Goal: Task Accomplishment & Management: Manage account settings

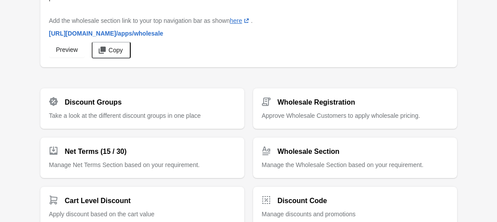
scroll to position [117, 0]
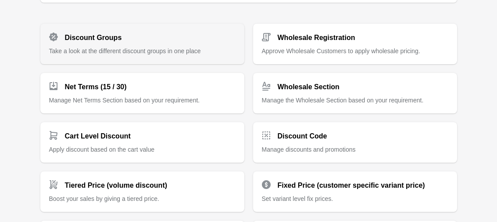
click at [180, 48] on span "Take a look at the different discount groups in one place" at bounding box center [125, 50] width 152 height 7
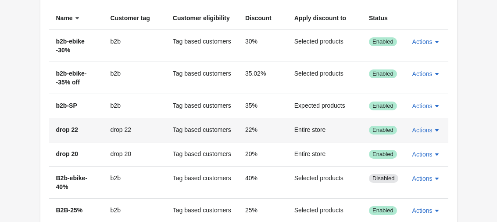
scroll to position [117, 0]
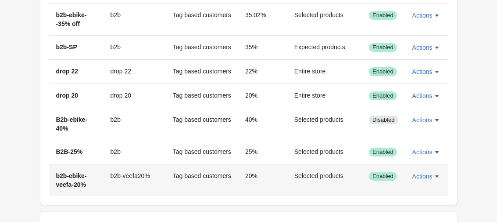
click at [154, 164] on td "b2b-veefa20%" at bounding box center [135, 180] width 62 height 32
click at [431, 172] on span "Actions" at bounding box center [422, 175] width 20 height 7
click at [419, 118] on span "Edit" at bounding box center [427, 119] width 21 height 9
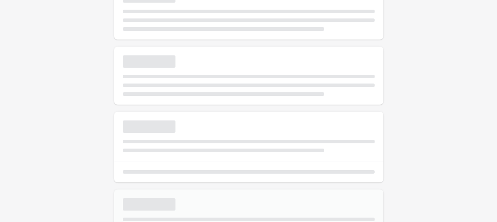
select select "*"
type input "**********"
type input "**"
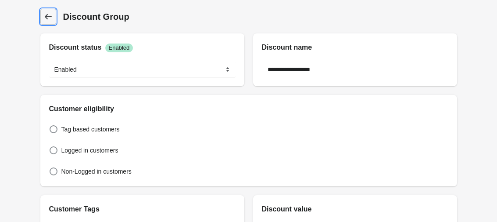
click at [43, 14] on link "Discount Group" at bounding box center [48, 17] width 16 height 16
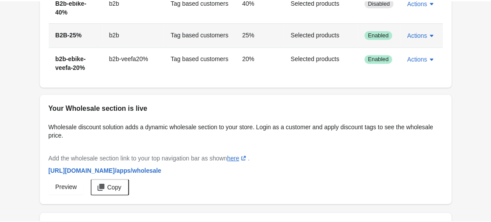
scroll to position [437, 0]
